Goal: Use online tool/utility: Utilize a website feature to perform a specific function

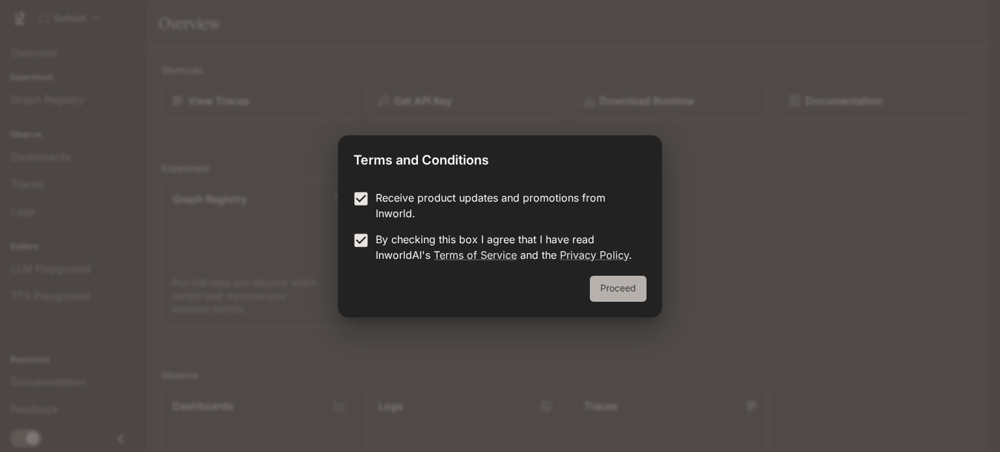
click at [638, 284] on button "Proceed" at bounding box center [618, 289] width 57 height 26
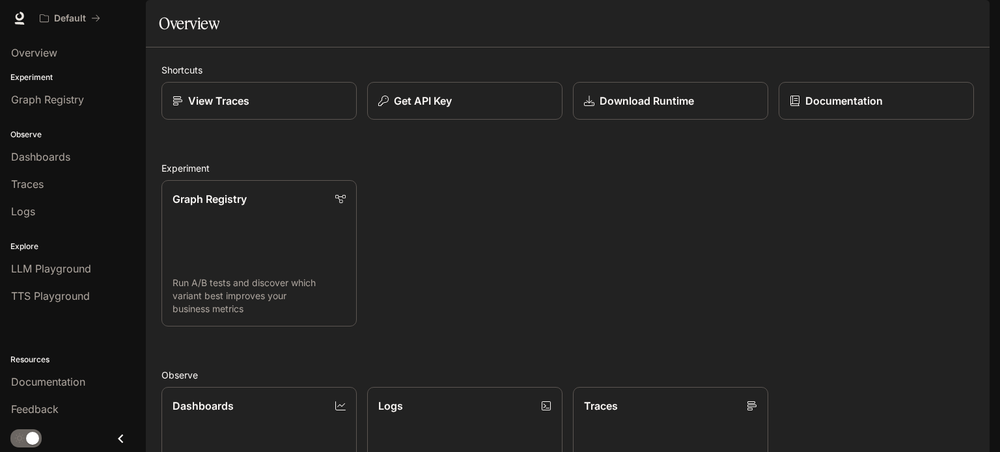
scroll to position [345, 0]
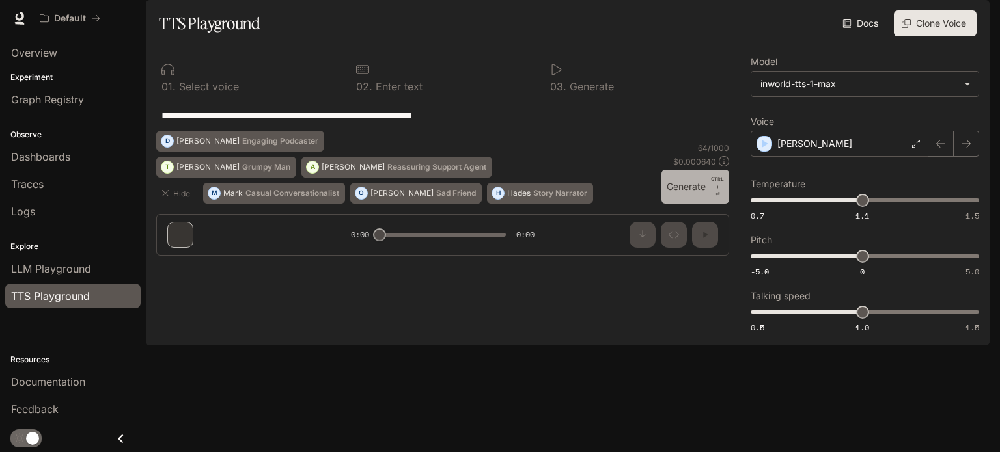
click at [672, 204] on button "Generate CTRL + ⏎" at bounding box center [695, 187] width 68 height 34
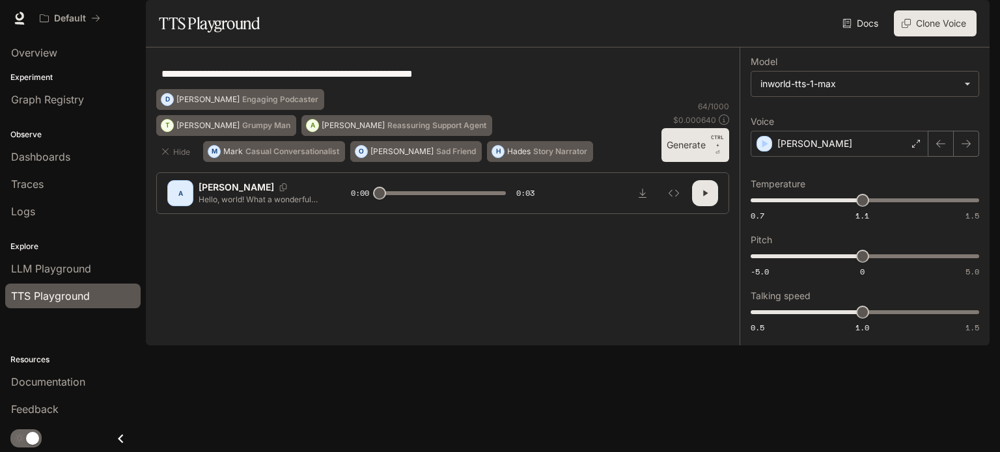
click at [484, 81] on textarea "**********" at bounding box center [442, 73] width 562 height 15
click at [953, 157] on button "button" at bounding box center [966, 144] width 26 height 26
type input "*"
click at [914, 148] on icon at bounding box center [916, 144] width 8 height 8
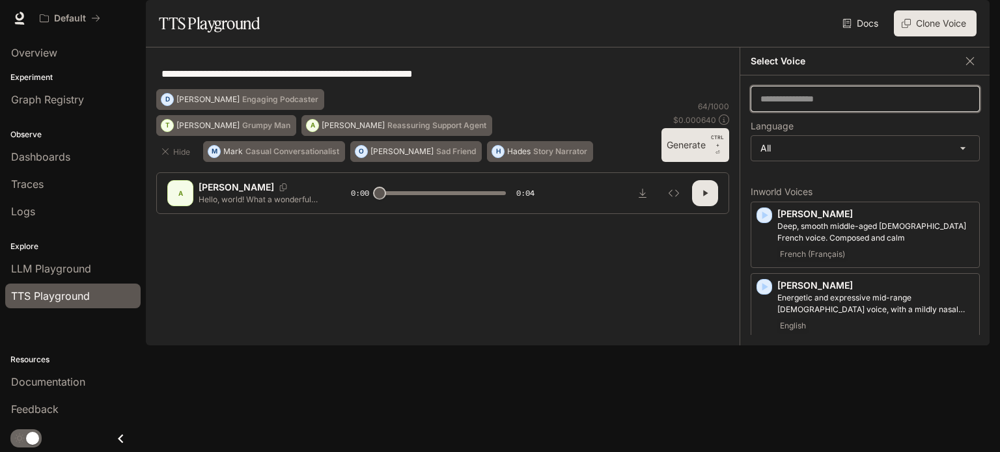
click at [896, 105] on input "text" at bounding box center [865, 98] width 228 height 13
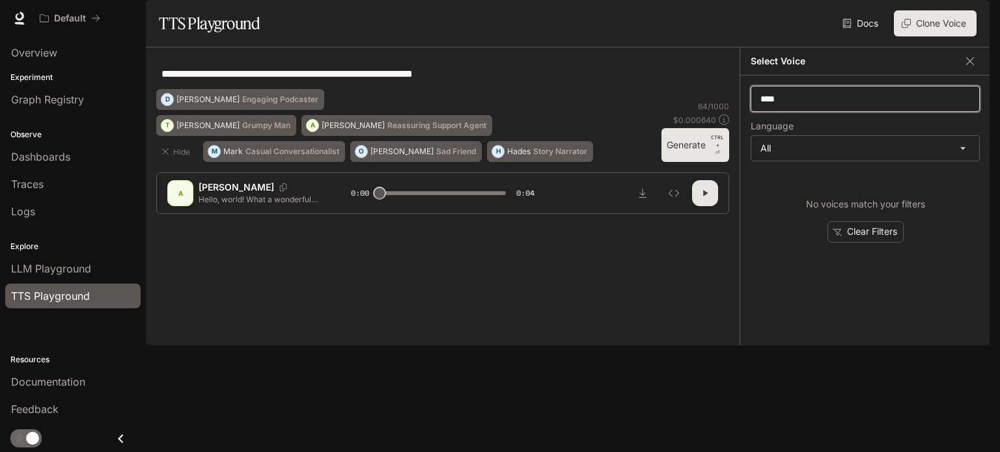
type input "****"
click at [973, 14] on img "button" at bounding box center [971, 18] width 18 height 18
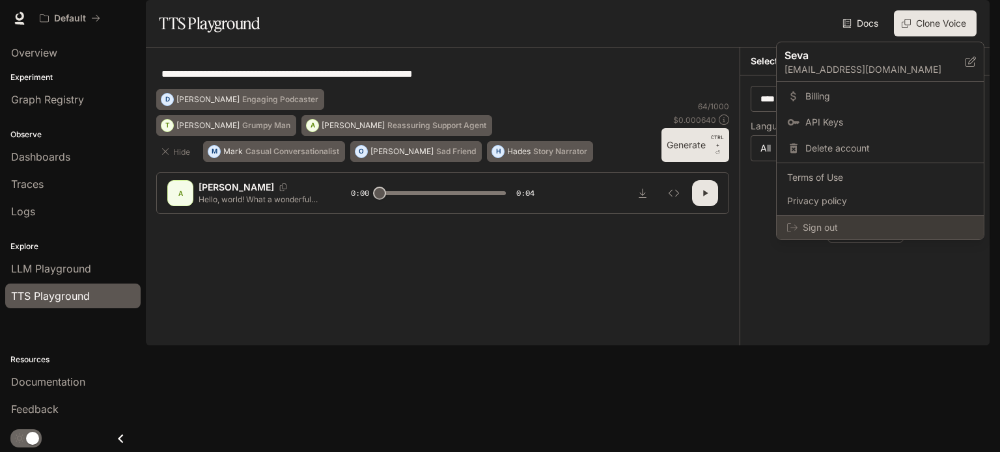
click at [831, 224] on span "Sign out" at bounding box center [888, 227] width 171 height 13
